Goal: Register for event/course

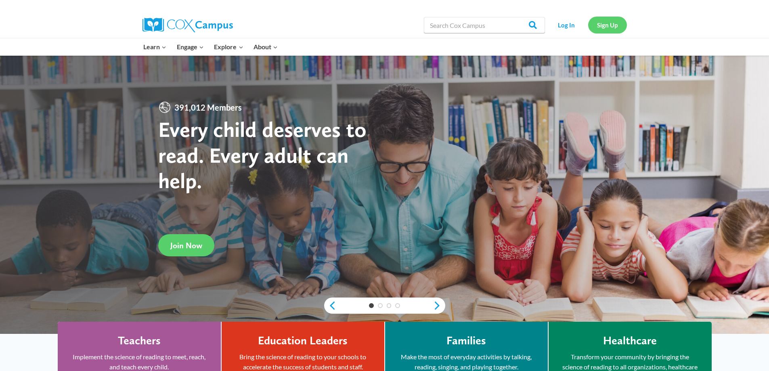
click at [617, 19] on link "Sign Up" at bounding box center [607, 25] width 39 height 17
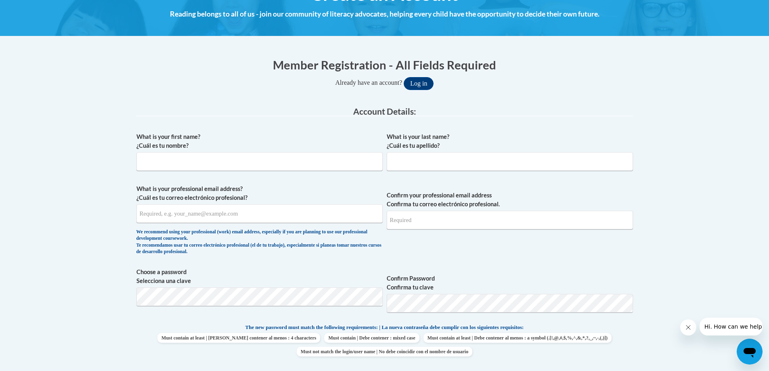
scroll to position [121, 0]
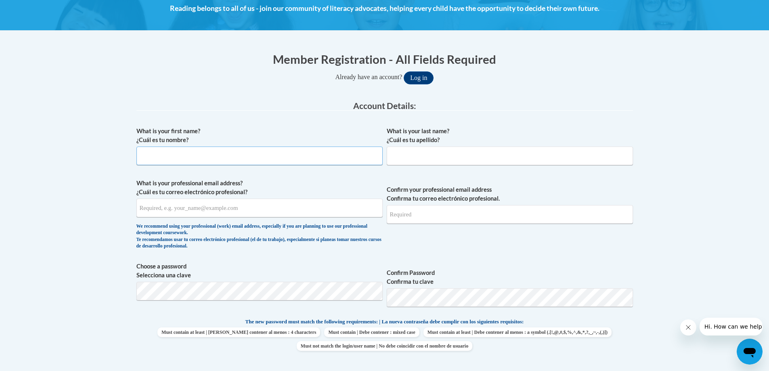
click at [193, 153] on input "What is your first name? ¿Cuál es tu nombre?" at bounding box center [259, 155] width 246 height 19
type input "Rebecca"
click at [431, 149] on input "What is your last name? ¿Cuál es tu apellido?" at bounding box center [510, 155] width 246 height 19
type input "Ward"
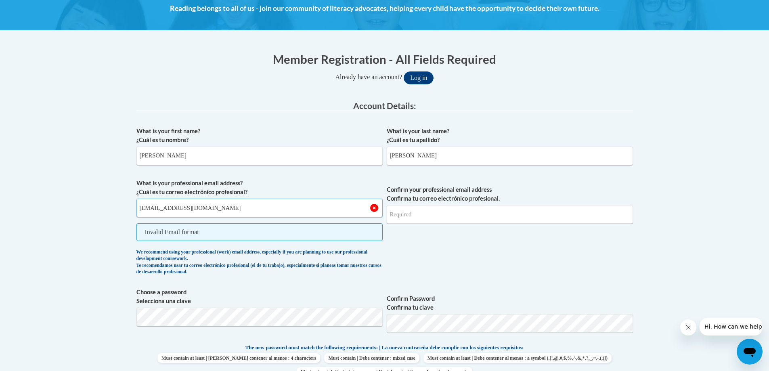
type input "rward@chattoogaschools.org"
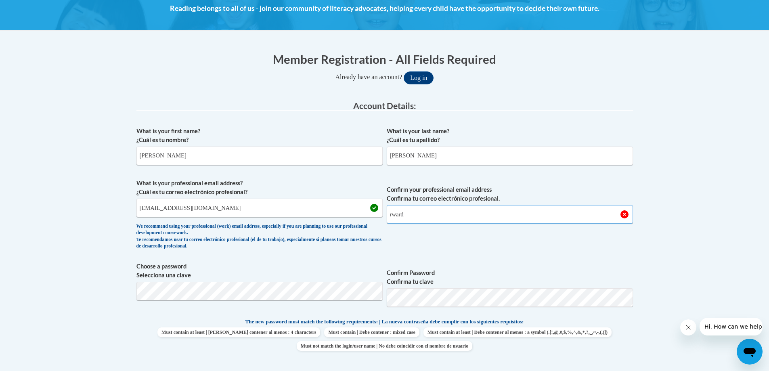
type input "rward"
click at [223, 211] on input "rward@chattoogaschools.org" at bounding box center [259, 208] width 246 height 19
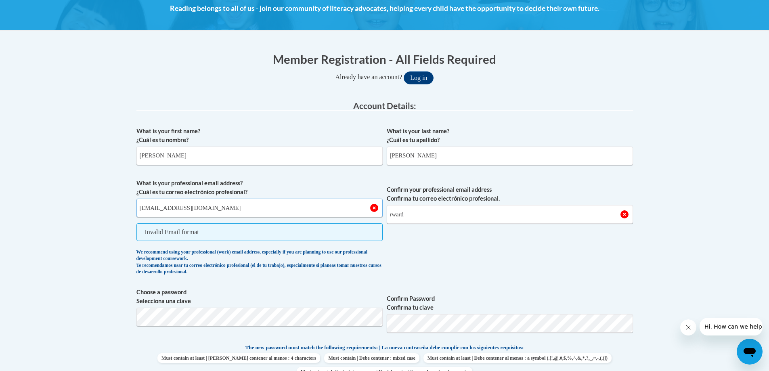
type input "rward@chattooga.k12.ga.us"
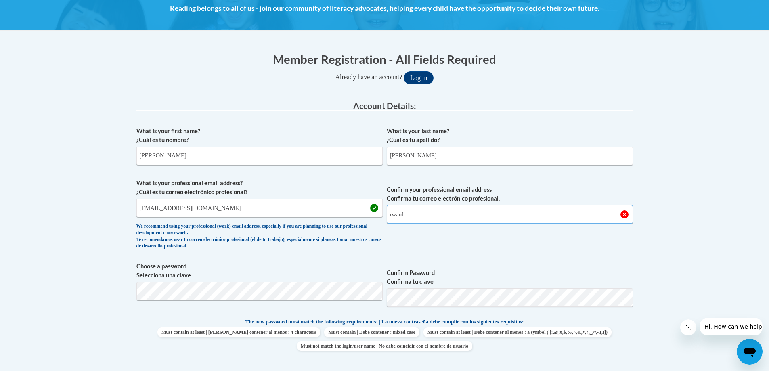
click at [414, 214] on input "rward" at bounding box center [510, 214] width 246 height 19
type input "rward@chattooga.k12.ga.us"
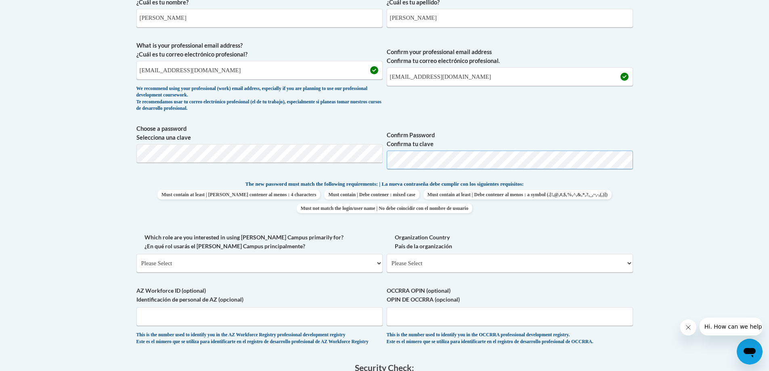
scroll to position [282, 0]
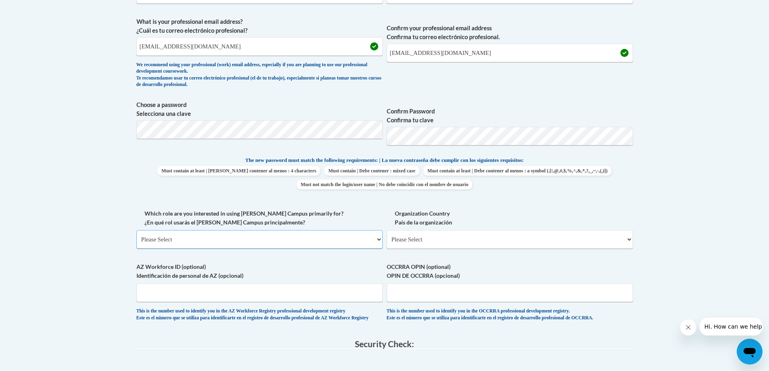
click at [251, 237] on select "Please Select College/University | Colegio/Universidad Community/Nonprofit Part…" at bounding box center [259, 239] width 246 height 19
select select "fbf2d438-af2f-41f8-98f1-81c410e29de3"
click at [136, 230] on select "Please Select College/University | Colegio/Universidad Community/Nonprofit Part…" at bounding box center [259, 239] width 246 height 19
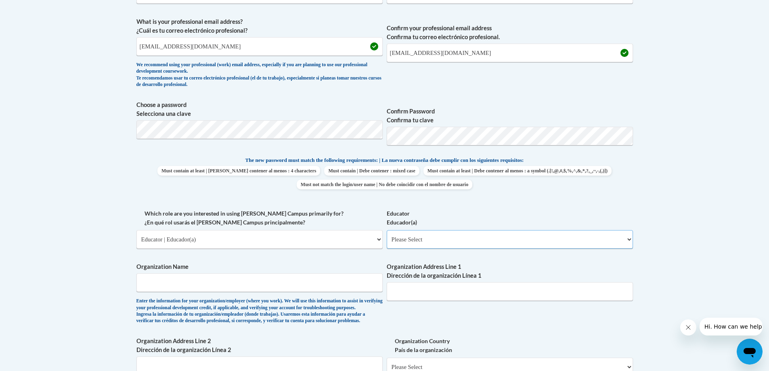
click at [463, 238] on select "Please Select Early Learning/Daycare Teacher/Family Home Care Provider | Maestr…" at bounding box center [510, 239] width 246 height 19
select select "8e40623d-54d0-45cd-9f92-5df65cd3f8cf"
click at [387, 230] on select "Please Select Early Learning/Daycare Teacher/Family Home Care Provider | Maestr…" at bounding box center [510, 239] width 246 height 19
click at [224, 281] on input "Organization Name" at bounding box center [259, 282] width 246 height 19
type input "Leroy Massey Elementary"
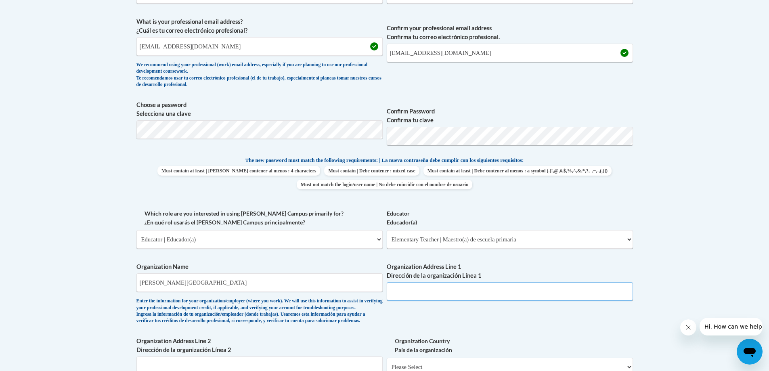
type input "403 Dot Johnson Driv"
click at [439, 313] on div "What is your first name? ¿Cuál es tu nombre? Rebecca What is your last name? ¿C…" at bounding box center [384, 208] width 496 height 495
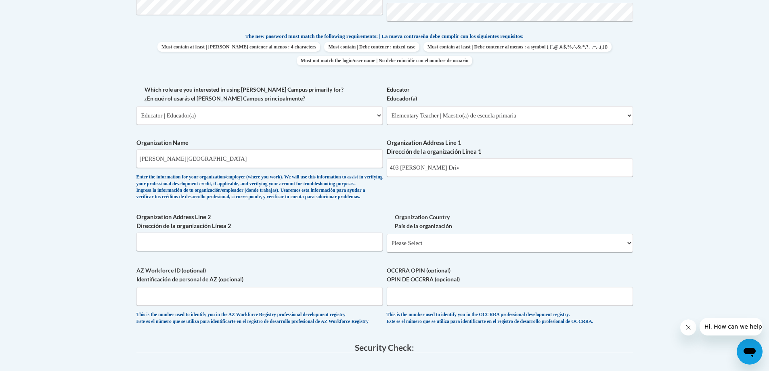
scroll to position [403, 0]
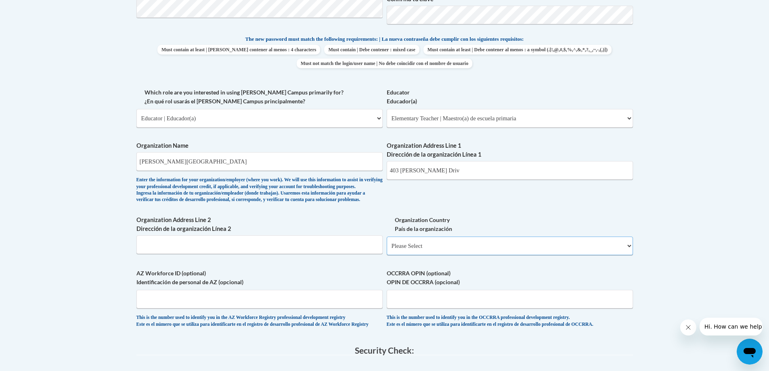
click at [406, 255] on select "Please Select United States | Estados Unidos Outside of the United States | Fue…" at bounding box center [510, 245] width 246 height 19
select select "ad49bcad-a171-4b2e-b99c-48b446064914"
click at [387, 249] on select "Please Select United States | Estados Unidos Outside of the United States | Fue…" at bounding box center [510, 245] width 246 height 19
select select
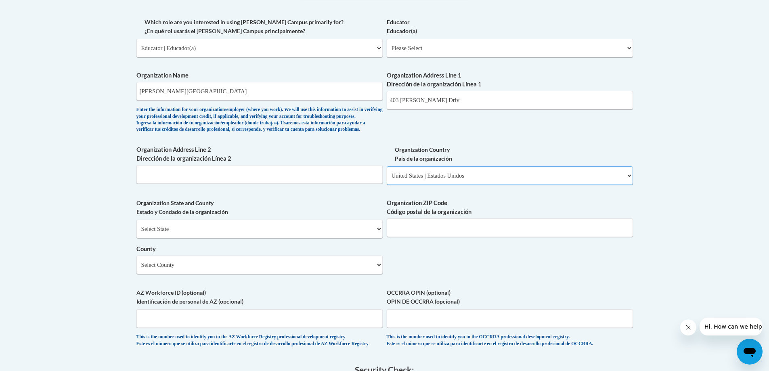
scroll to position [484, 0]
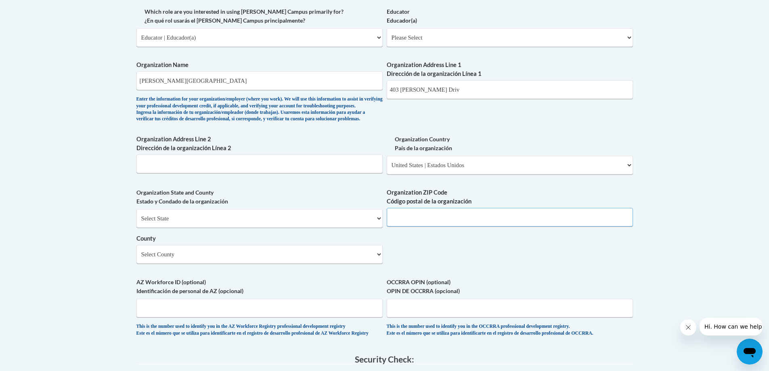
click at [461, 226] on input "Organization ZIP Code Código postal de la organización" at bounding box center [510, 217] width 246 height 19
type input "30747"
click at [261, 263] on select "Select County Appling Atkinson Bacon Baker Baldwin Banks Barrow Bartow Ben Hill…" at bounding box center [259, 254] width 246 height 19
select select "Chattooga"
click at [136, 258] on select "Select County Appling Atkinson Bacon Baker Baldwin Banks Barrow Bartow Ben Hill…" at bounding box center [259, 254] width 246 height 19
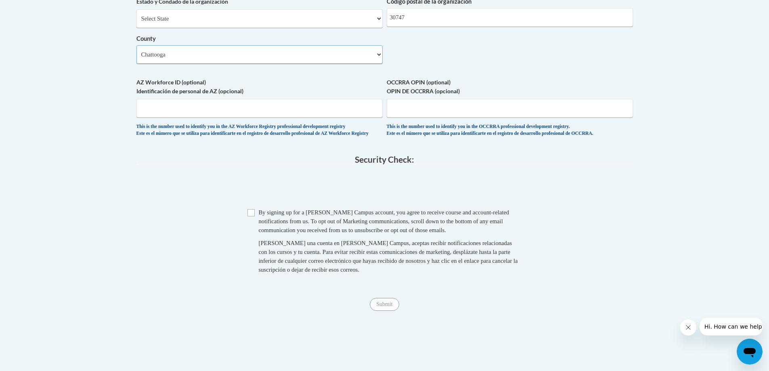
scroll to position [686, 0]
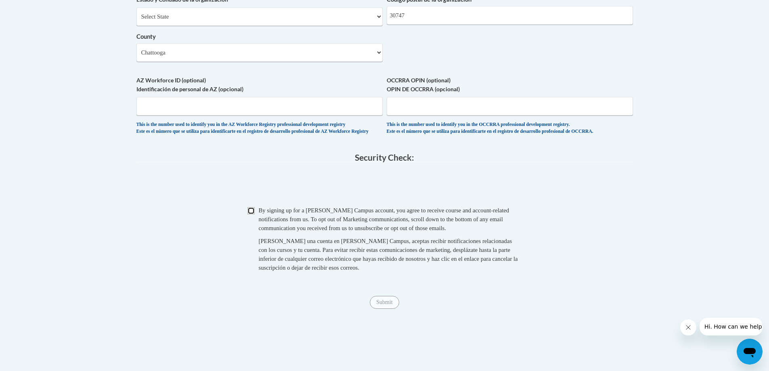
click at [249, 214] on input "Checkbox" at bounding box center [250, 210] width 7 height 7
checkbox input "true"
click at [382, 309] on input "Submit" at bounding box center [384, 302] width 29 height 13
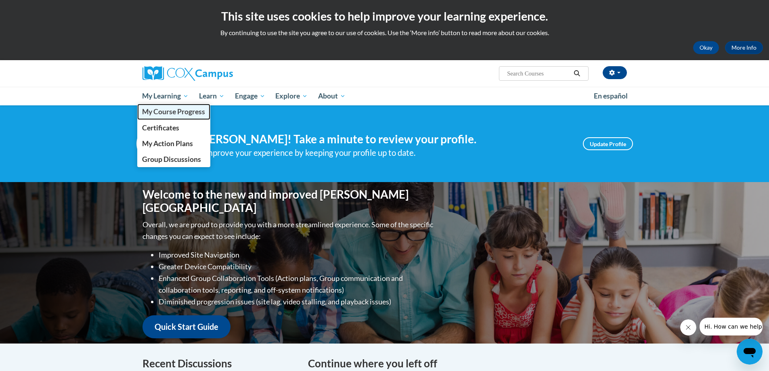
click at [167, 112] on span "My Course Progress" at bounding box center [173, 111] width 63 height 8
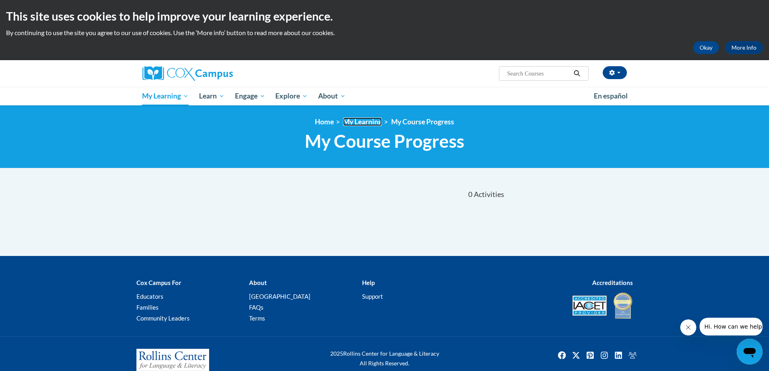
click at [357, 120] on link "My Learning" at bounding box center [362, 121] width 39 height 8
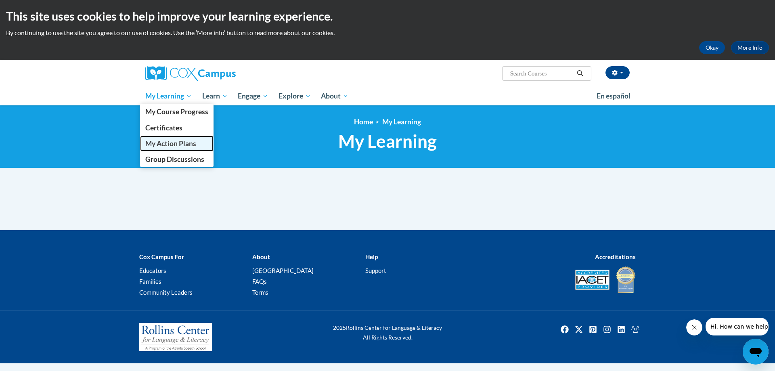
click at [173, 143] on span "My Action Plans" at bounding box center [170, 143] width 51 height 8
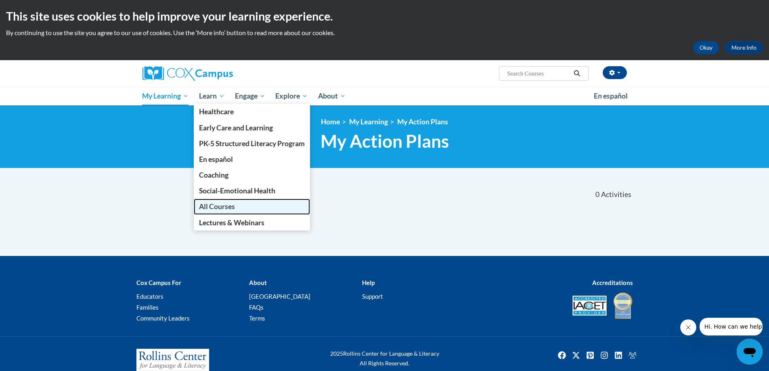
click at [227, 211] on link "All Courses" at bounding box center [252, 207] width 116 height 16
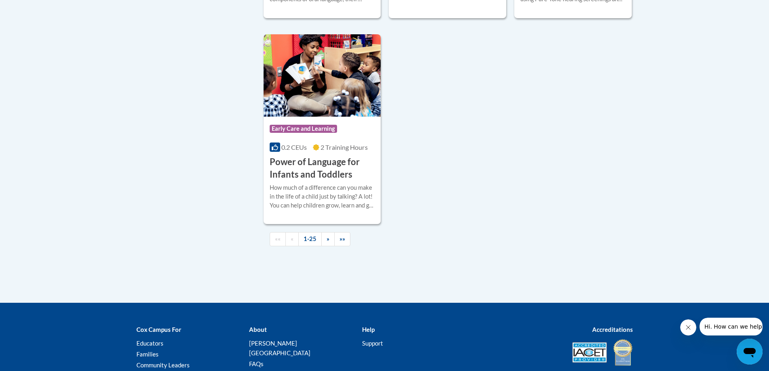
scroll to position [1897, 0]
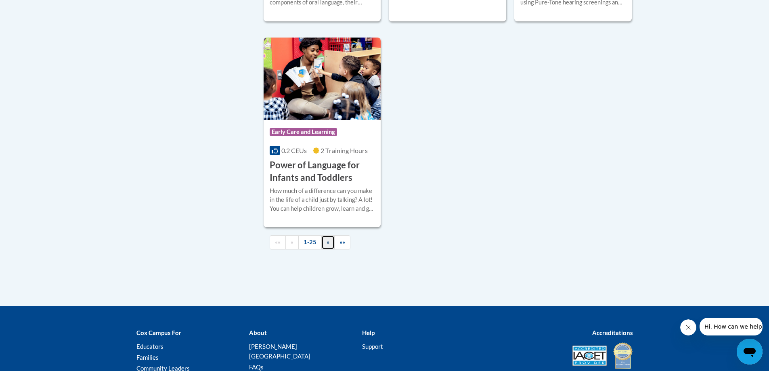
click at [328, 245] on span "»" at bounding box center [327, 241] width 3 height 7
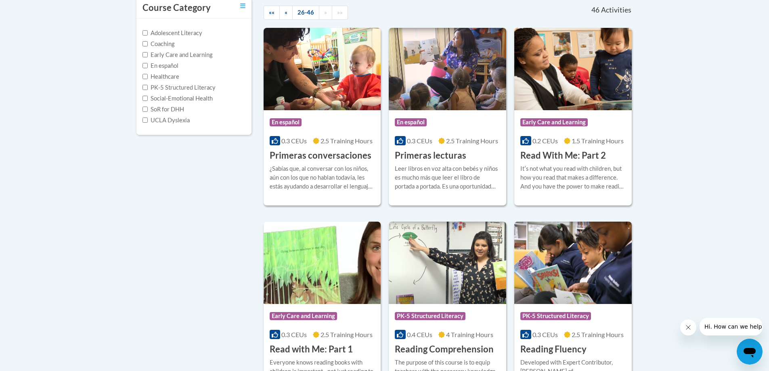
scroll to position [150, 0]
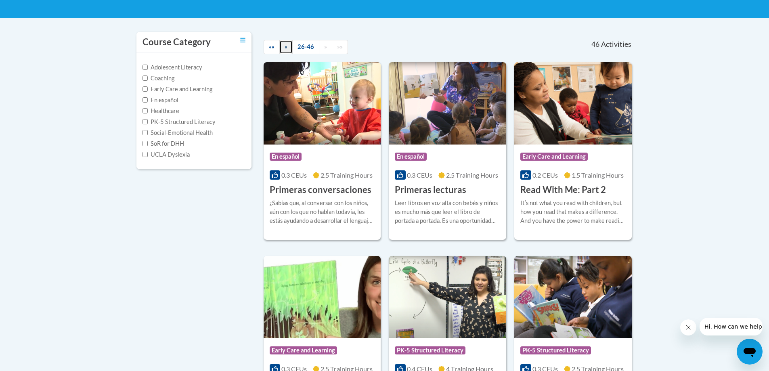
click at [288, 44] on link "«" at bounding box center [285, 47] width 13 height 14
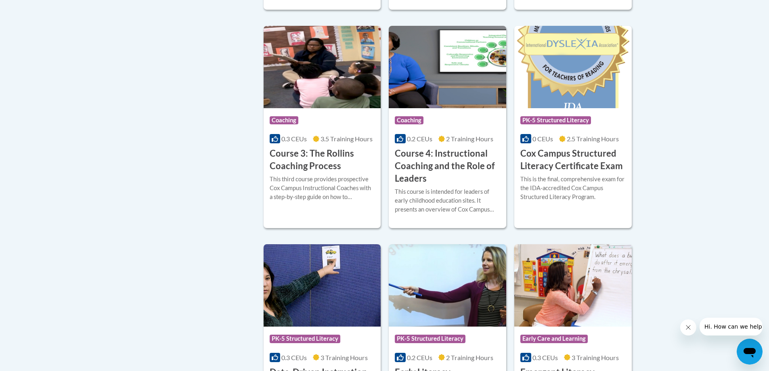
scroll to position [634, 0]
